Goal: Find specific fact: Find specific fact

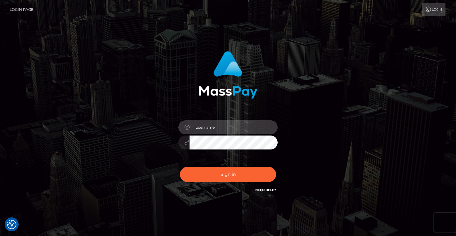
click at [201, 127] on input "text" at bounding box center [234, 127] width 88 height 14
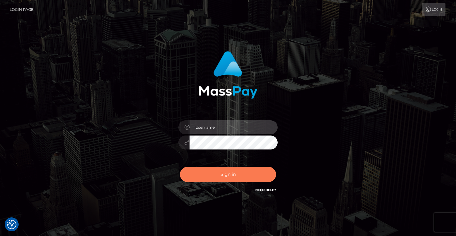
type input "Artem Badlo"
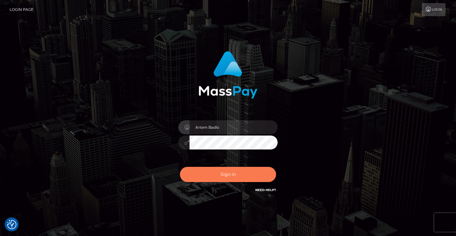
click at [245, 175] on button "Sign in" at bounding box center [228, 174] width 96 height 15
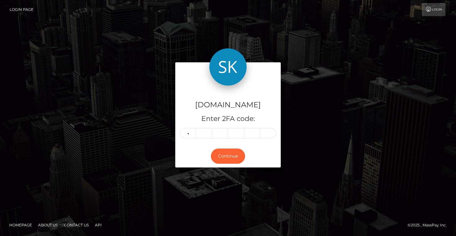
type input "0"
type input "9"
type input "3"
type input "1"
type input "4"
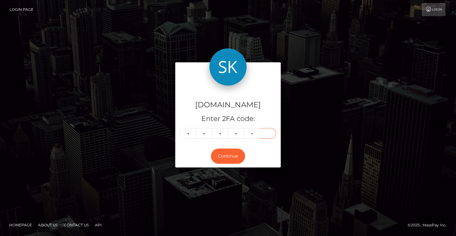
type input "2"
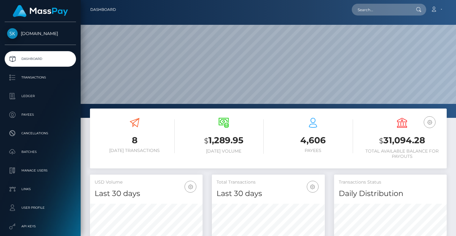
scroll to position [110, 113]
click at [31, 109] on link "Payees" at bounding box center [40, 115] width 71 height 16
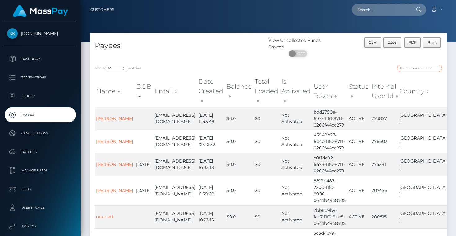
click at [414, 69] on input "search" at bounding box center [419, 68] width 45 height 7
paste input "[EMAIL_ADDRESS][DOMAIN_NAME]"
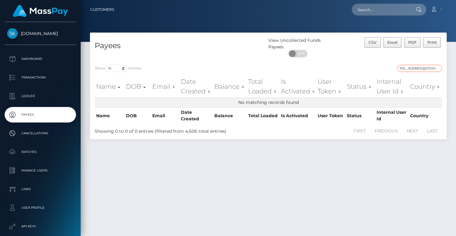
type input "[EMAIL_ADDRESS][DOMAIN_NAME]"
click at [375, 10] on input "text" at bounding box center [381, 10] width 58 height 12
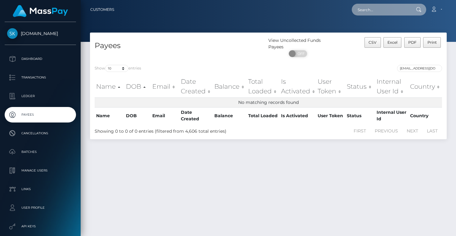
paste input "[EMAIL_ADDRESS][DOMAIN_NAME]"
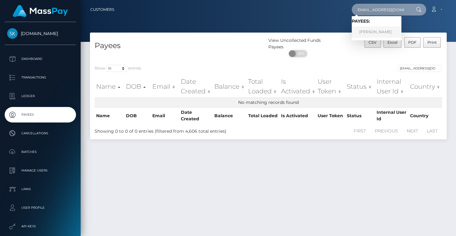
type input "[EMAIL_ADDRESS][DOMAIN_NAME]"
click at [379, 29] on link "Zain Nawaz" at bounding box center [377, 31] width 50 height 11
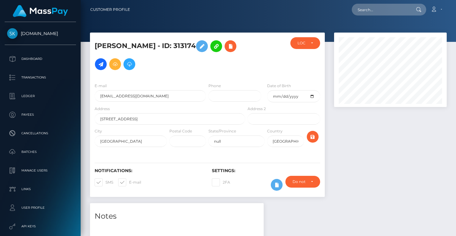
scroll to position [74, 113]
click at [169, 46] on h5 "[PERSON_NAME] - ID: 313174" at bounding box center [168, 55] width 147 height 36
copy h5 "313174"
